Goal: Find specific page/section: Find specific page/section

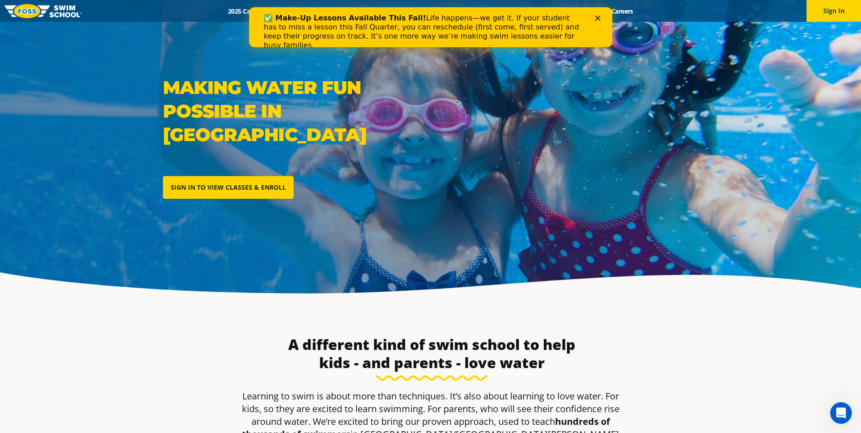
click at [599, 15] on icon "Close" at bounding box center [597, 17] width 5 height 5
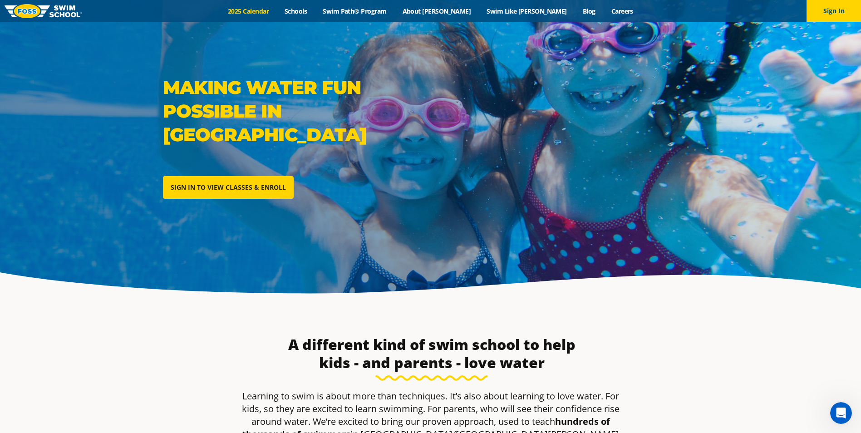
click at [271, 8] on link "2025 Calendar" at bounding box center [248, 11] width 57 height 9
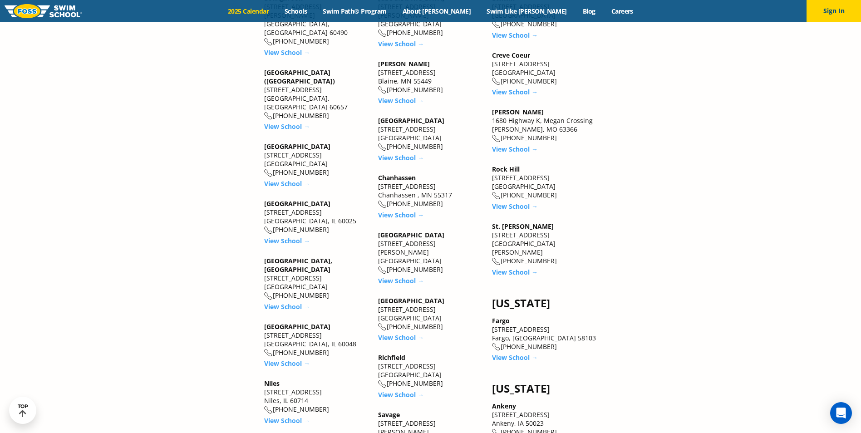
scroll to position [1180, 0]
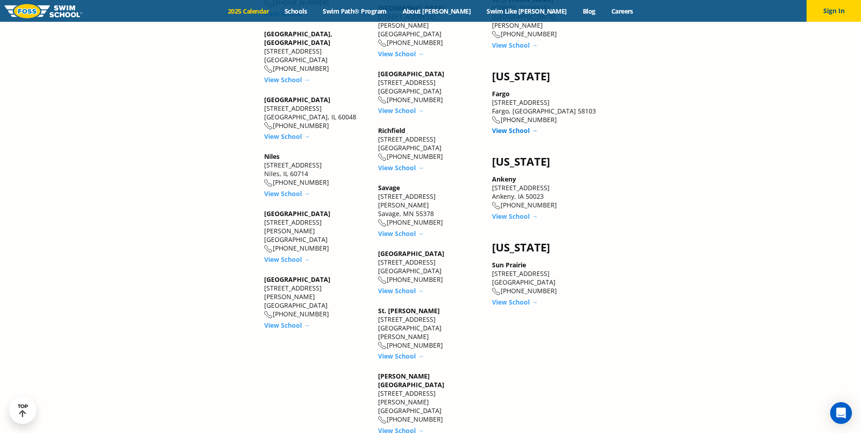
click at [516, 126] on link "View School →" at bounding box center [515, 130] width 46 height 9
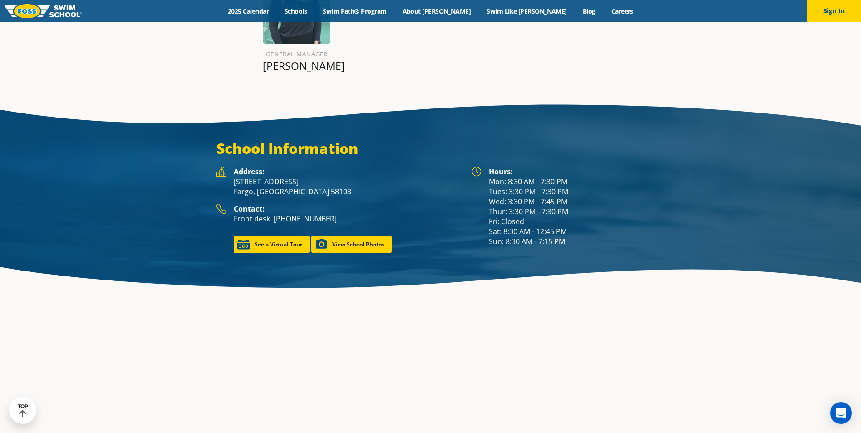
scroll to position [1213, 0]
